Goal: Navigation & Orientation: Find specific page/section

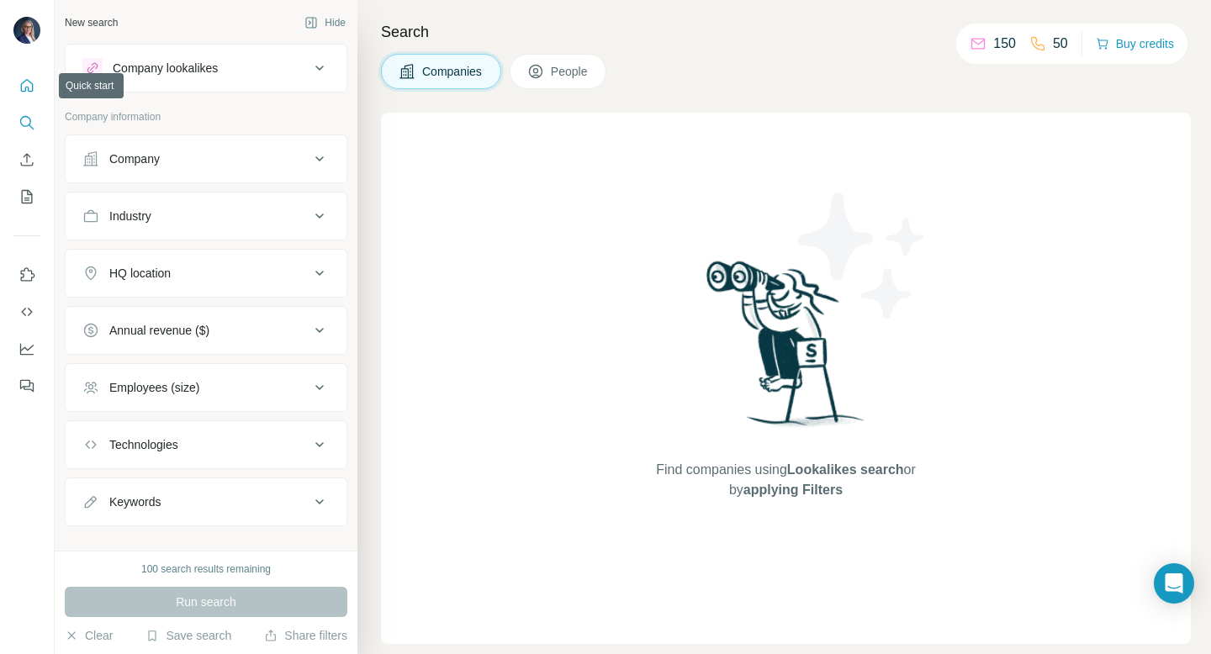
click at [27, 83] on icon "Quick start" at bounding box center [26, 85] width 17 height 17
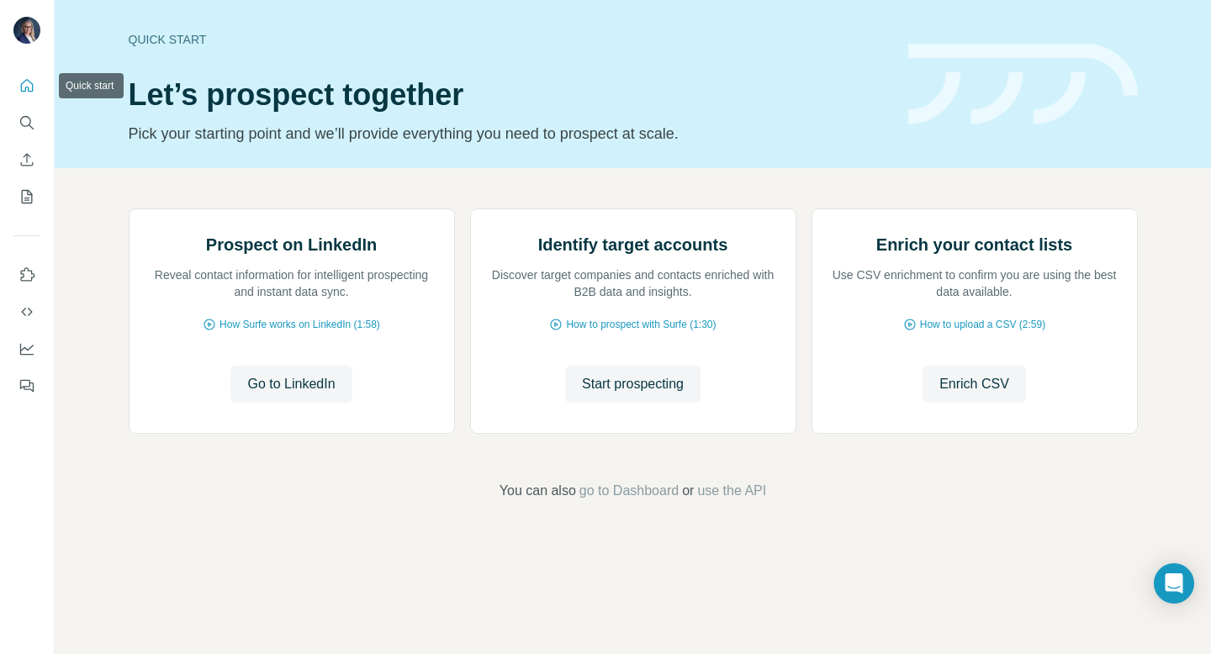
click at [26, 82] on icon "Quick start" at bounding box center [26, 85] width 17 height 17
click at [29, 193] on icon "My lists" at bounding box center [26, 196] width 17 height 17
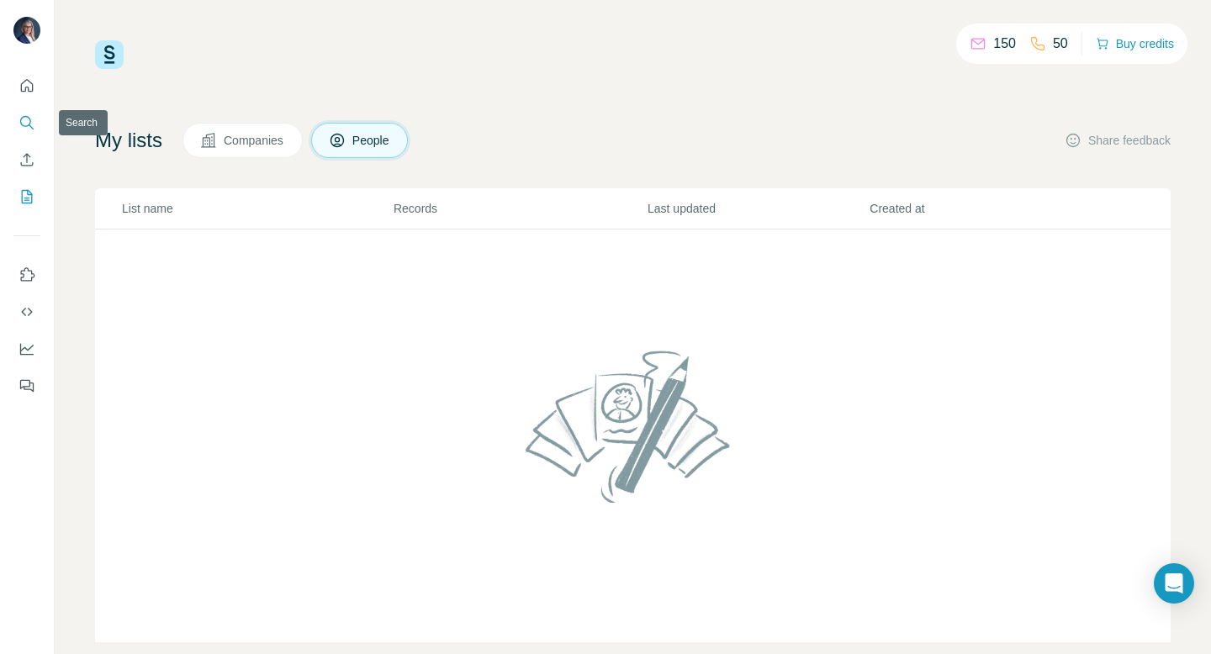
click at [28, 119] on icon "Search" at bounding box center [26, 122] width 17 height 17
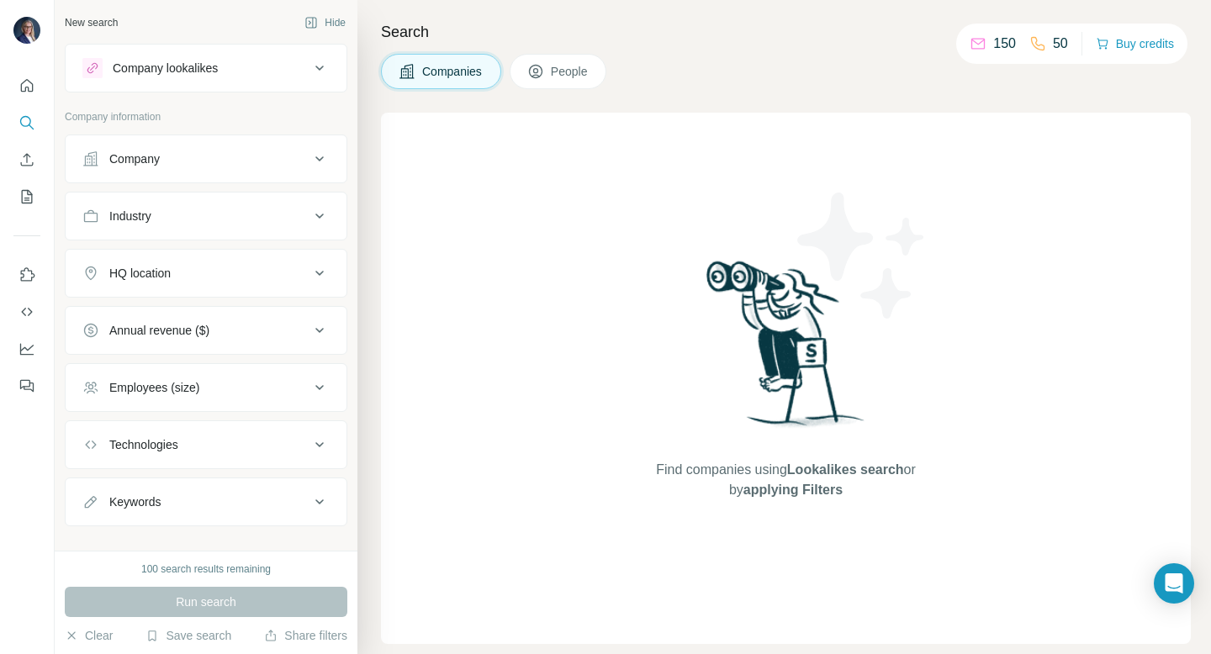
scroll to position [23, 0]
